Goal: Task Accomplishment & Management: Complete application form

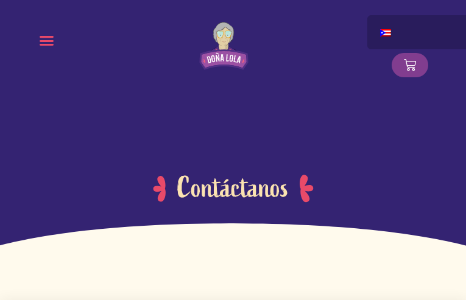
type input "OBorWGMZNtQ"
type input "cNSfFvAKvYBtThP"
type input "tunivuya94@gmail.com"
radio input "true"
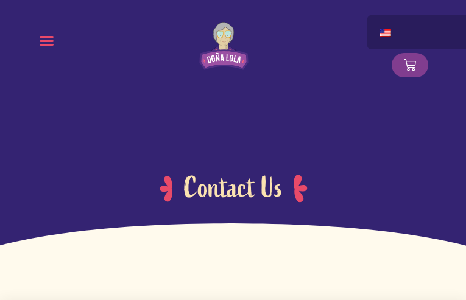
type input "JfSSwPSNUrnh"
type input "MdswDiyprfZ"
type input "tunivuya94@gmail.com"
radio input "true"
